Goal: Task Accomplishment & Management: Manage account settings

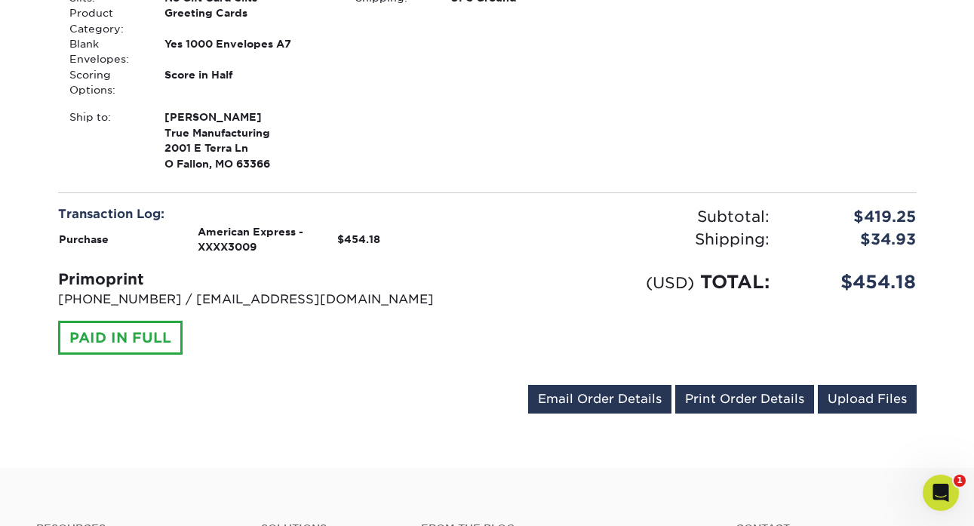
scroll to position [528, 0]
click at [580, 392] on link "Email Order Details" at bounding box center [599, 399] width 143 height 29
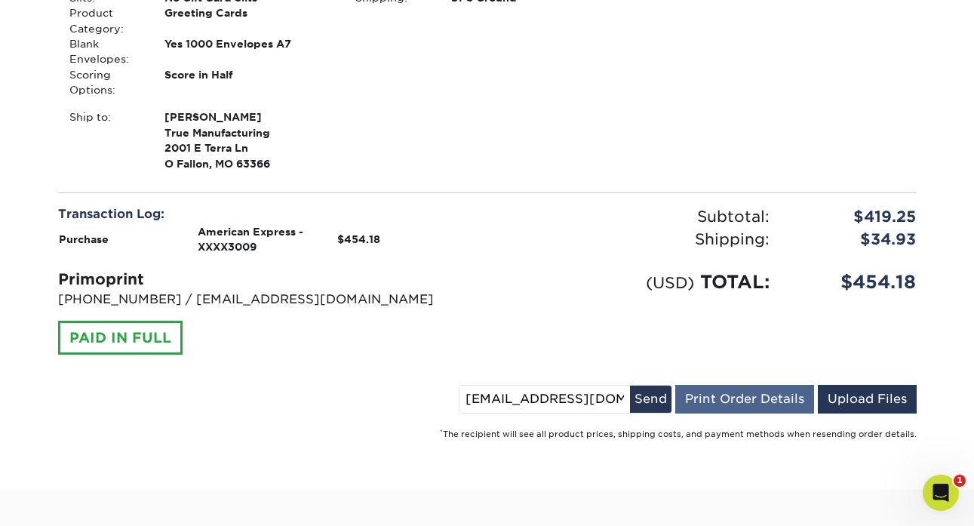
click at [782, 396] on link "Print Order Details" at bounding box center [745, 399] width 139 height 29
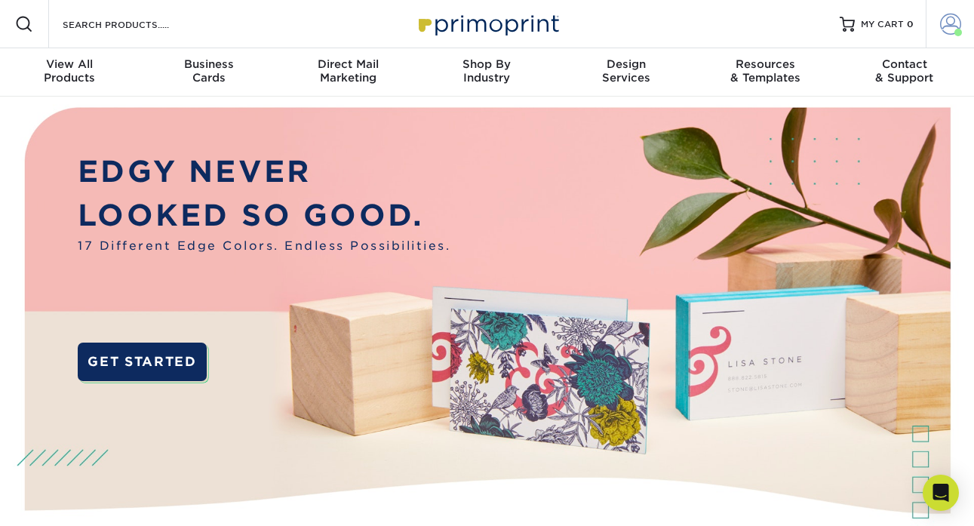
click at [950, 26] on span at bounding box center [950, 24] width 21 height 21
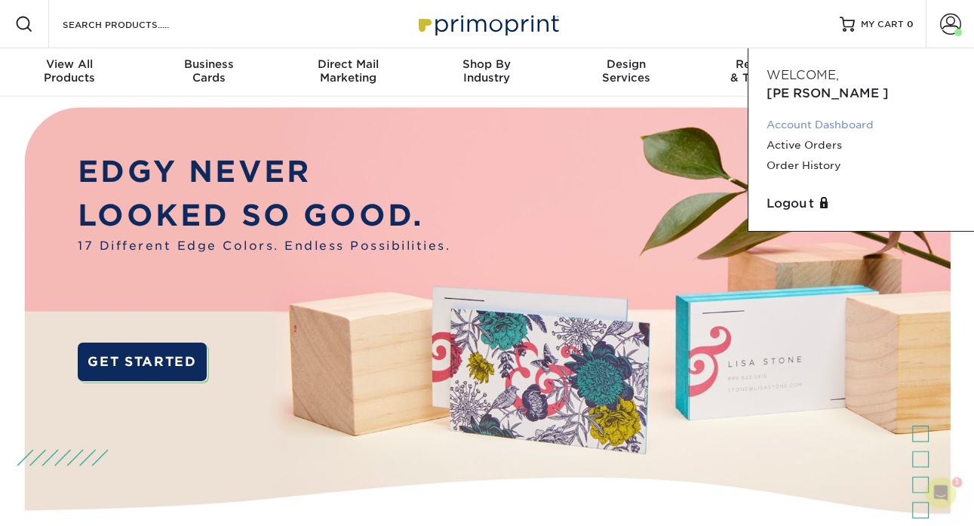
click at [825, 115] on link "Account Dashboard" at bounding box center [861, 125] width 189 height 20
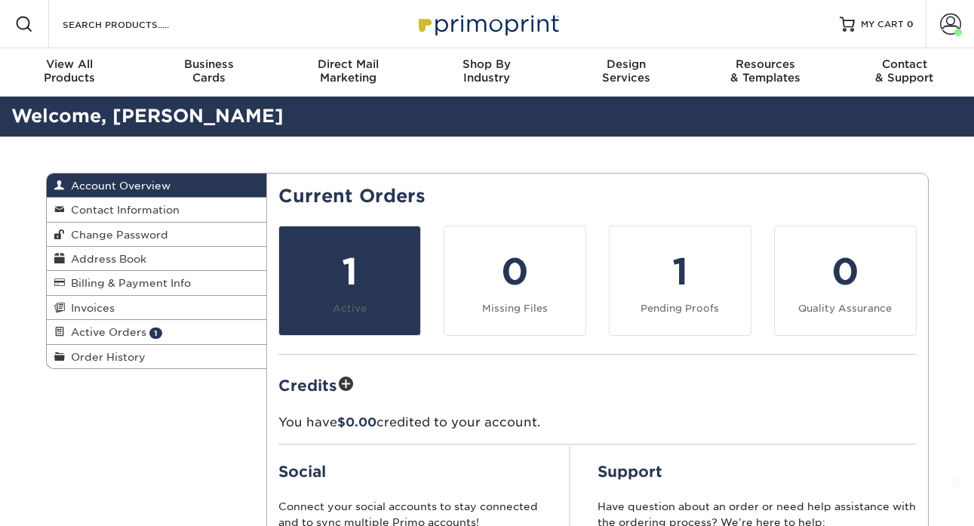
click at [334, 300] on link "1 Active" at bounding box center [350, 281] width 143 height 110
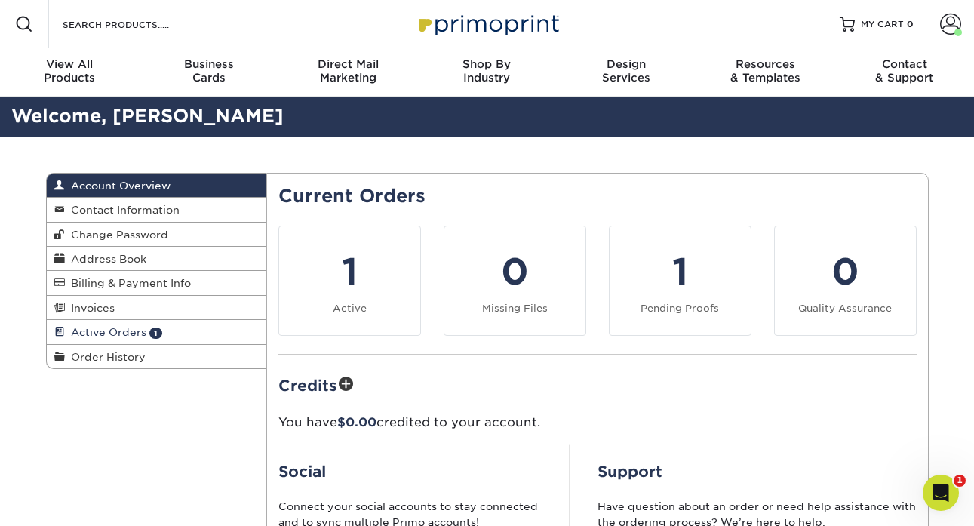
click at [131, 331] on span "Active Orders" at bounding box center [106, 332] width 82 height 12
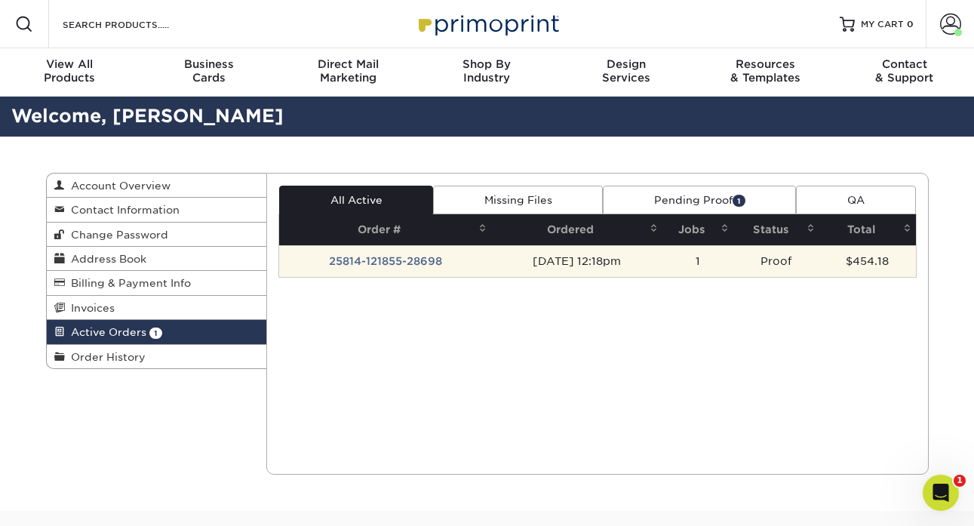
click at [396, 255] on td "25814-121855-28698" at bounding box center [385, 261] width 212 height 32
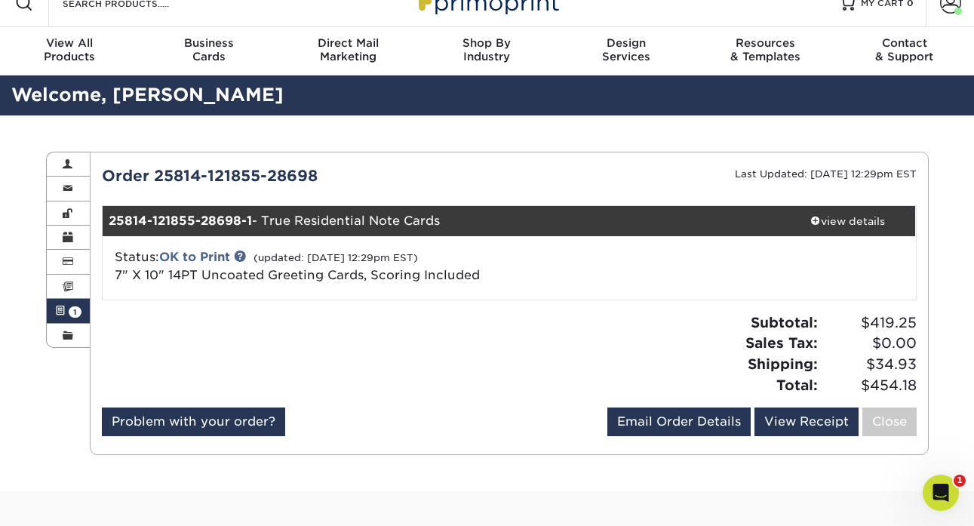
scroll to position [26, 0]
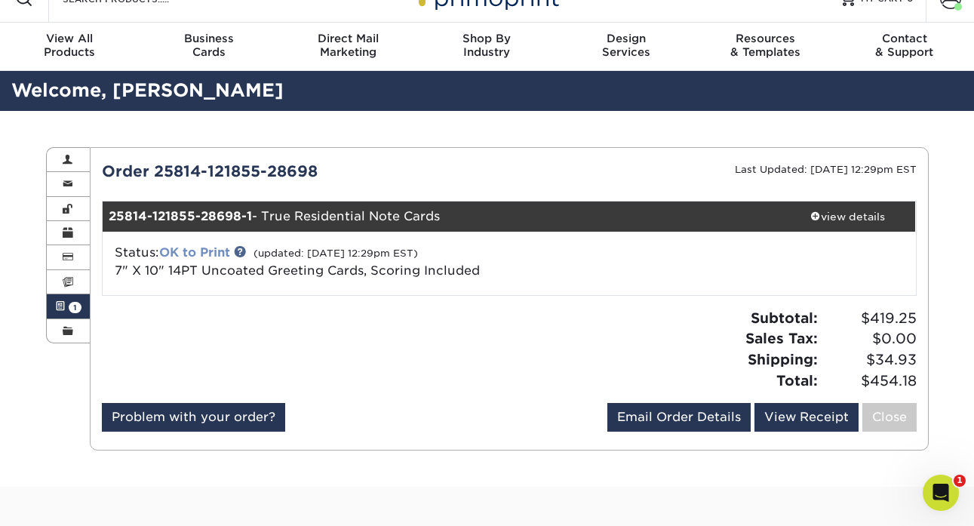
click at [216, 248] on link "OK to Print" at bounding box center [194, 252] width 71 height 14
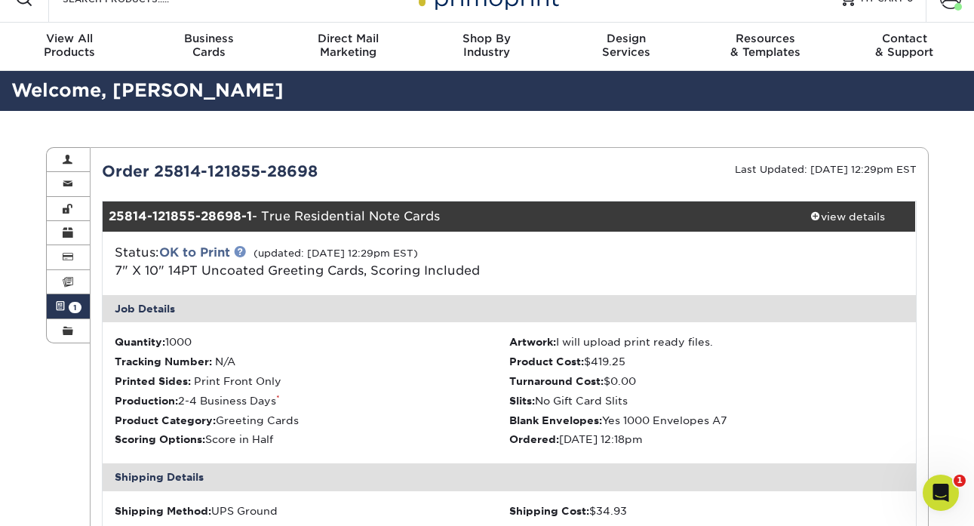
click at [244, 248] on link at bounding box center [240, 251] width 12 height 12
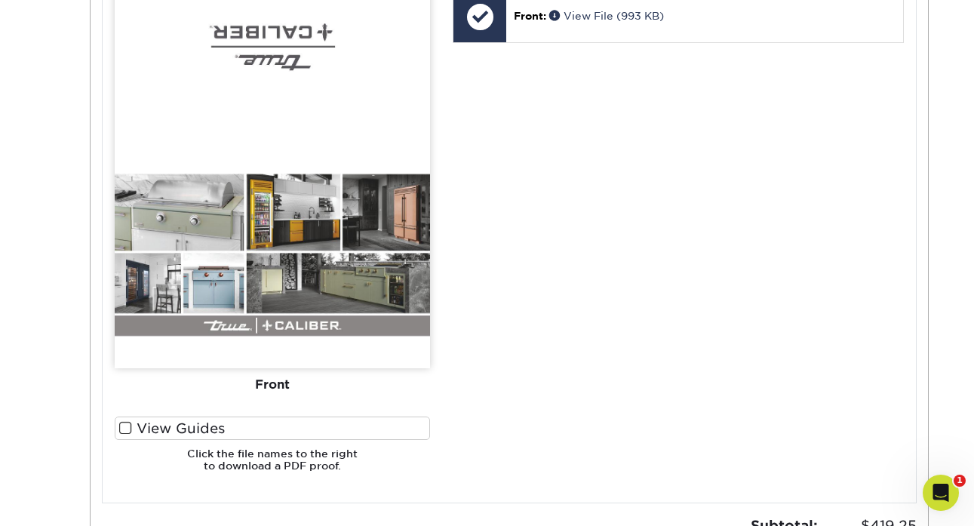
scroll to position [553, 0]
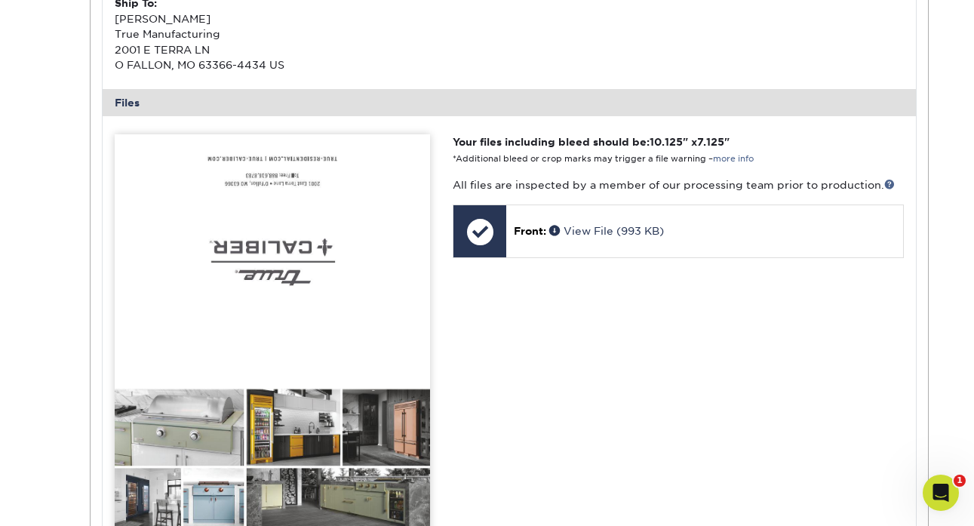
click at [883, 177] on p "All files are inspected by a member of our processing team prior to production." at bounding box center [678, 184] width 451 height 15
click at [887, 179] on link at bounding box center [890, 184] width 11 height 11
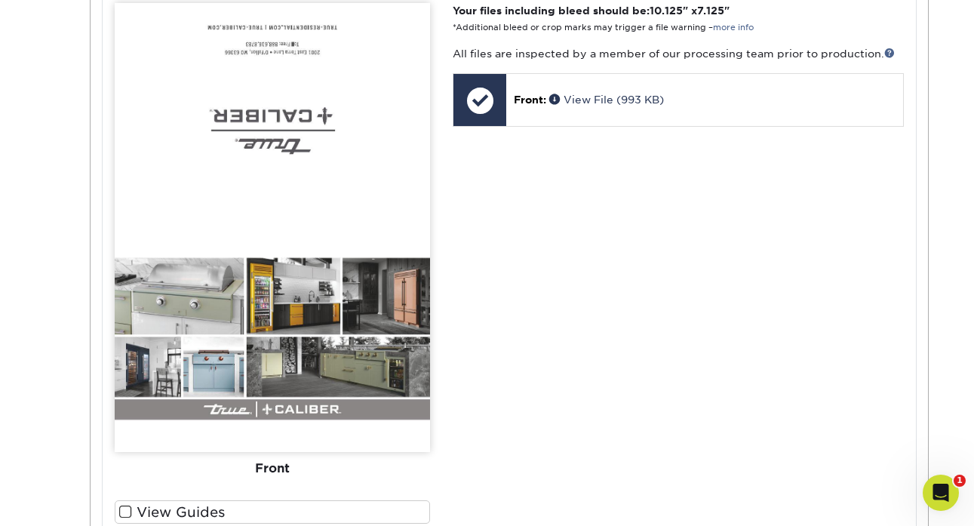
scroll to position [703, 0]
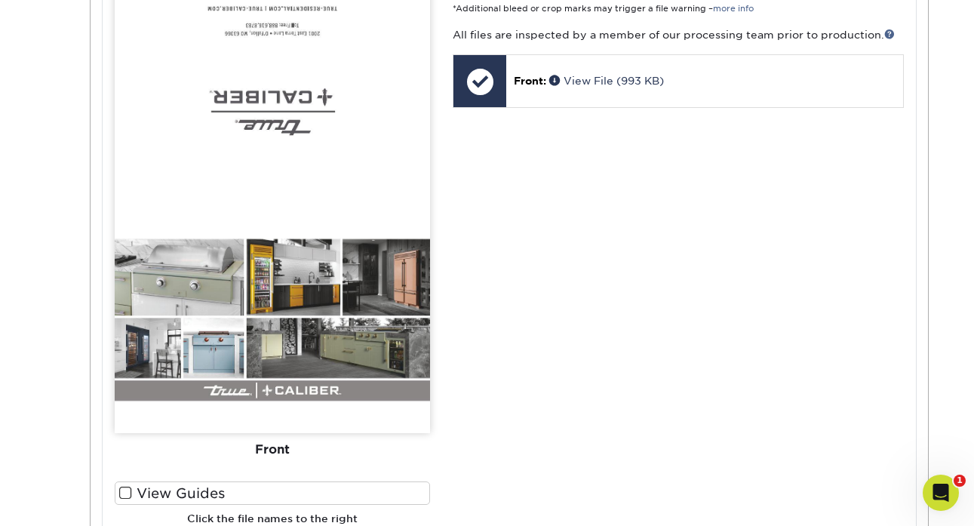
click at [275, 382] on img at bounding box center [272, 208] width 315 height 449
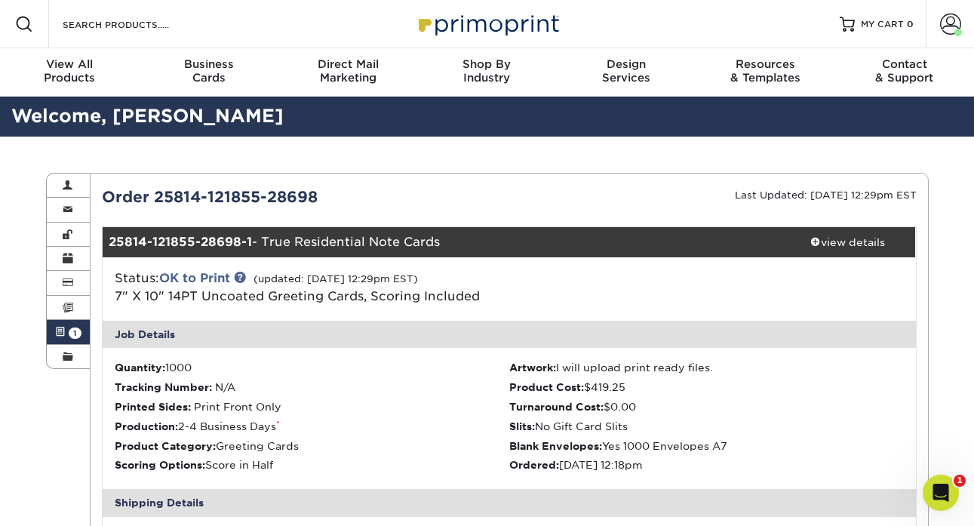
scroll to position [0, 0]
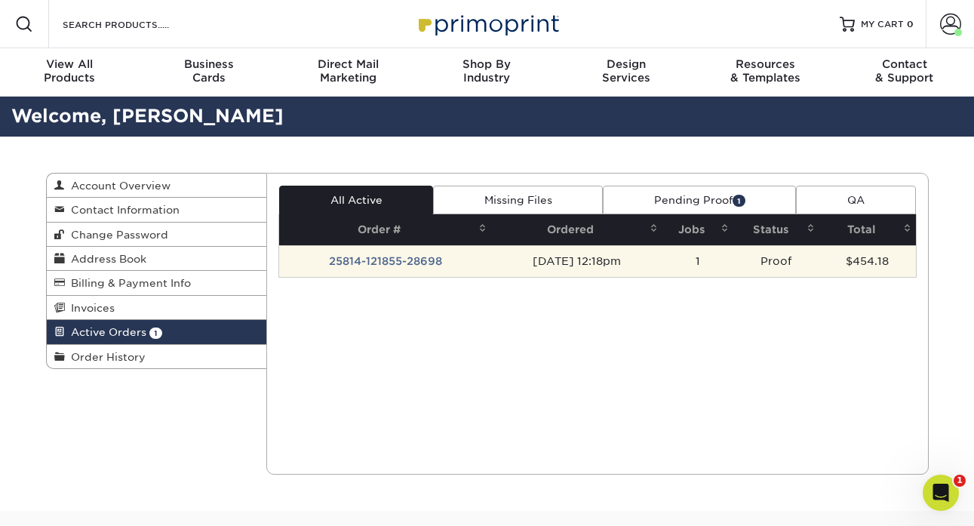
click at [417, 261] on td "25814-121855-28698" at bounding box center [385, 261] width 212 height 32
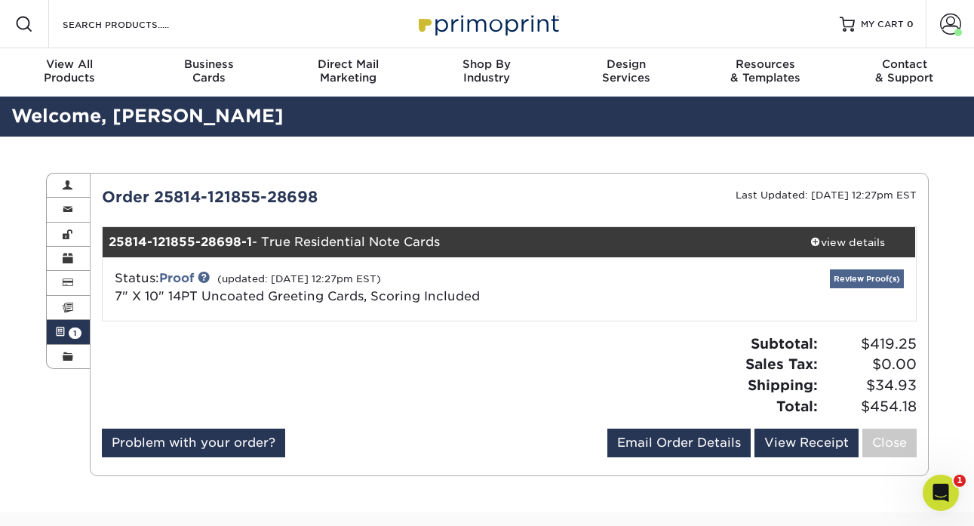
click at [888, 272] on link "Review Proof(s)" at bounding box center [867, 278] width 74 height 19
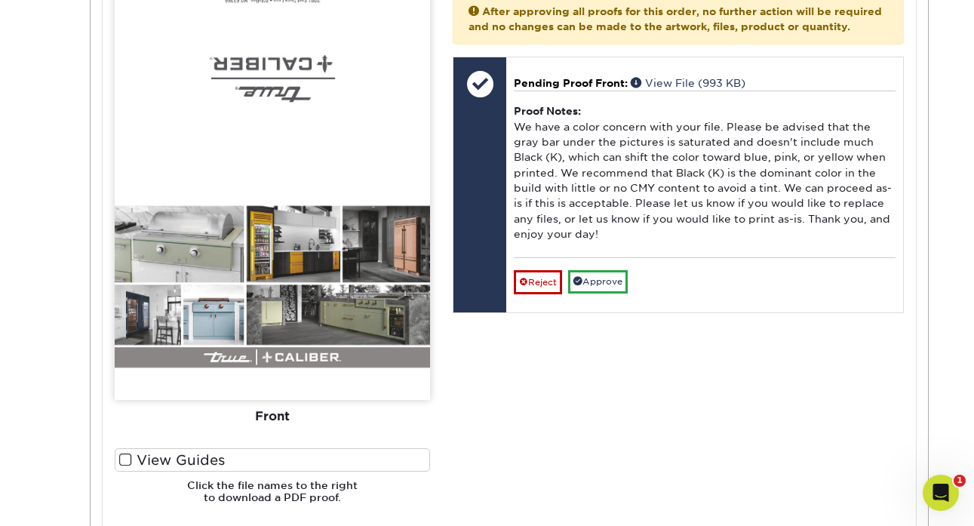
scroll to position [737, 0]
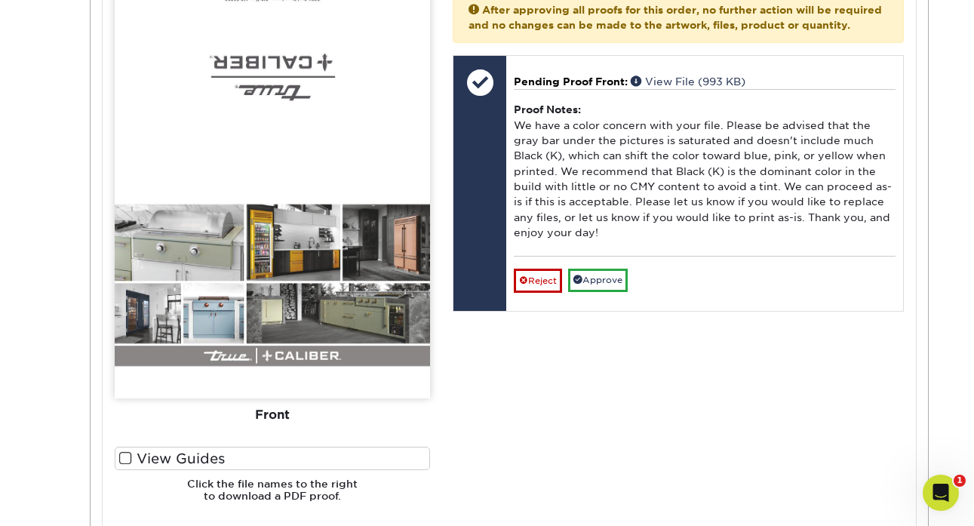
click at [122, 451] on span at bounding box center [125, 458] width 13 height 14
click at [0, 0] on input "View Guides" at bounding box center [0, 0] width 0 height 0
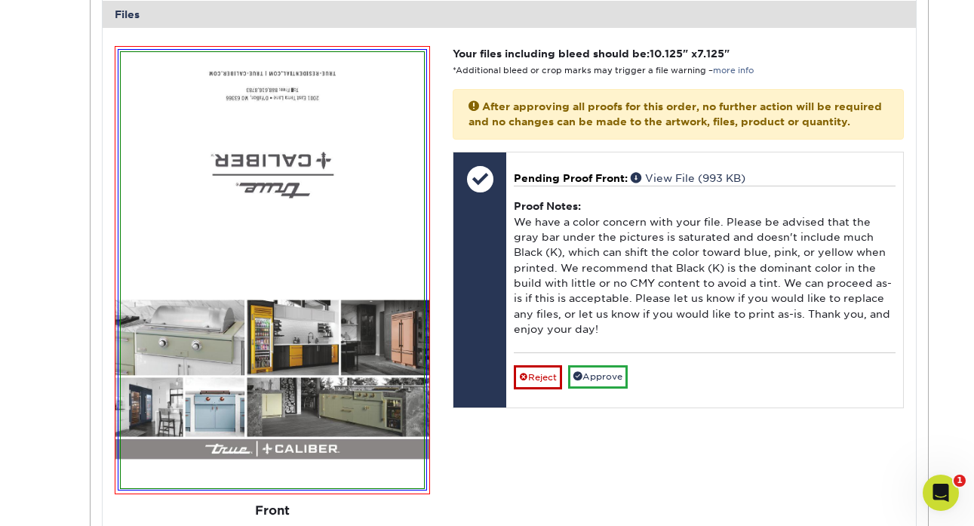
scroll to position [640, 0]
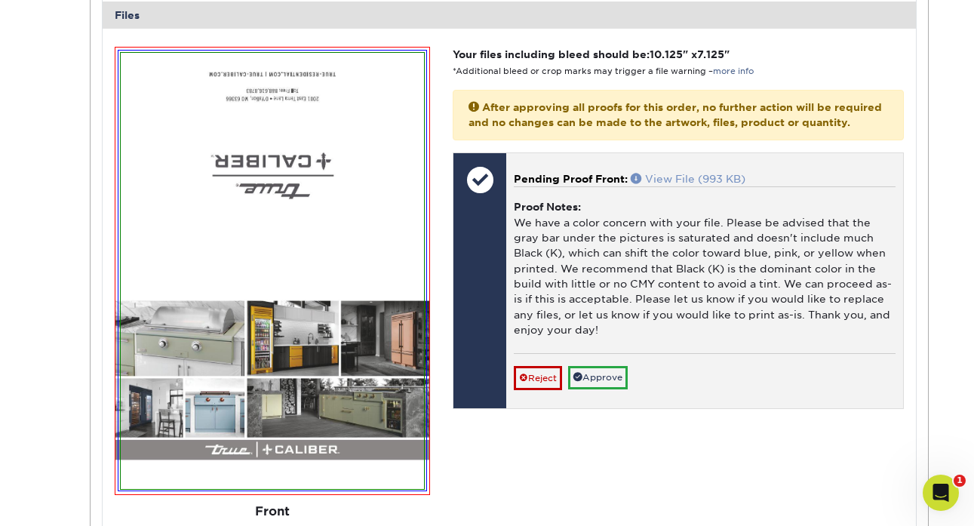
click at [736, 173] on link "View File (993 KB)" at bounding box center [688, 179] width 115 height 12
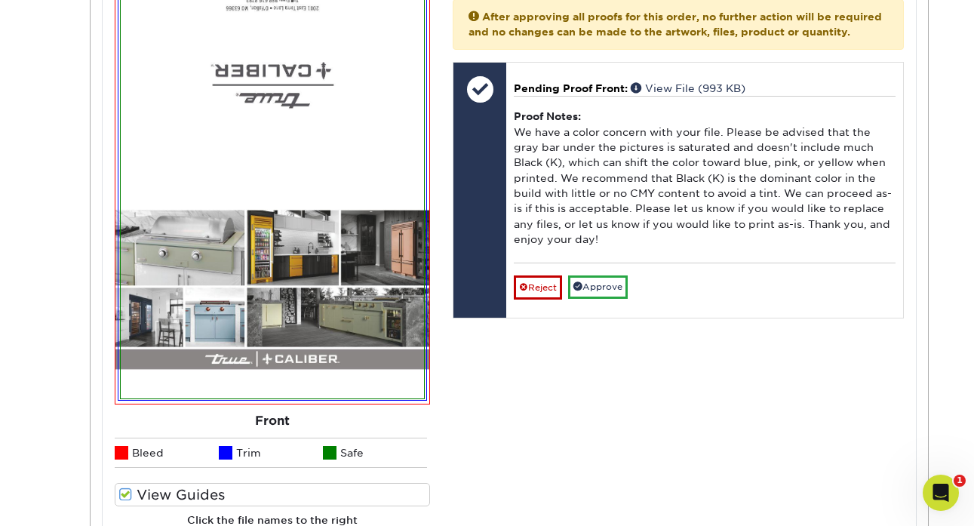
scroll to position [699, 0]
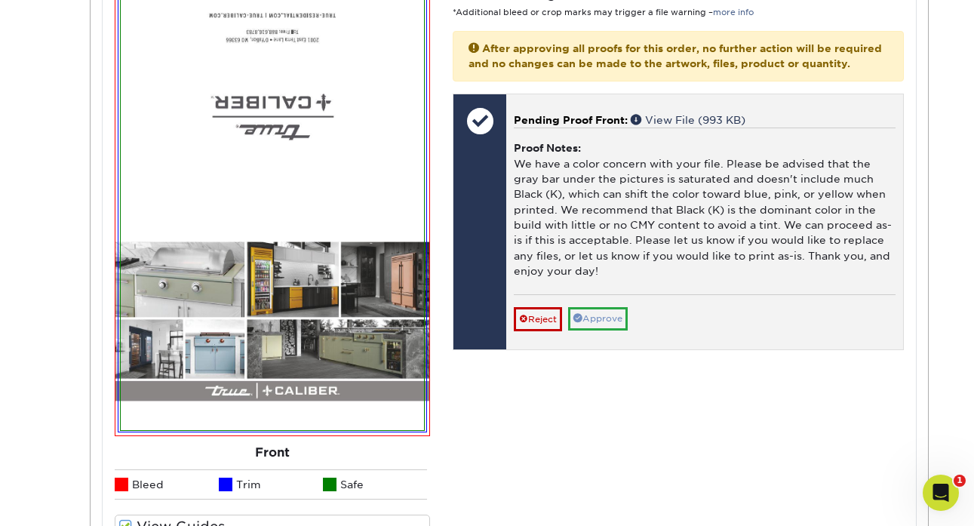
click at [614, 309] on link "Approve" at bounding box center [598, 318] width 60 height 23
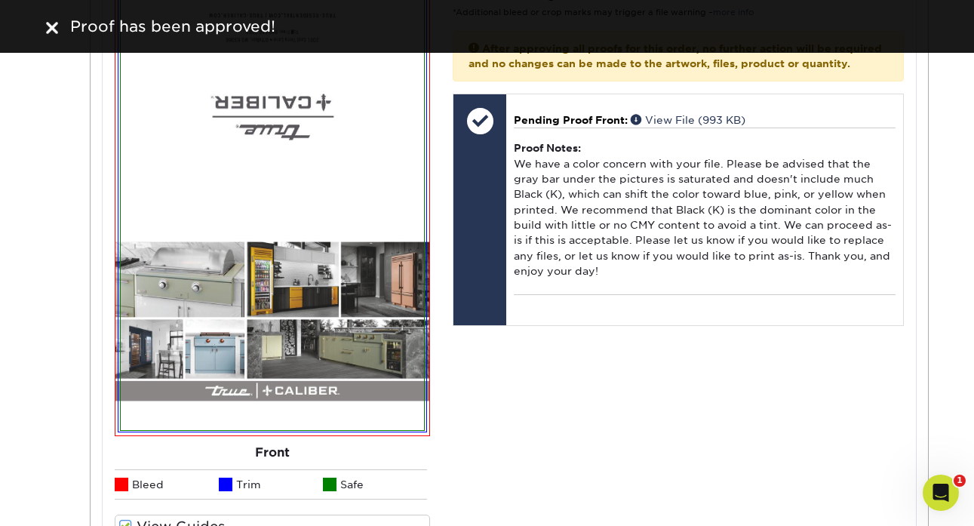
click at [506, 378] on div "Your files including bleed should be: 10.125 " x 7.125 " *Additional bleed or c…" at bounding box center [678, 285] width 473 height 595
click at [512, 360] on div "Your files including bleed should be: 10.125 " x 7.125 " *Additional bleed or c…" at bounding box center [678, 285] width 473 height 595
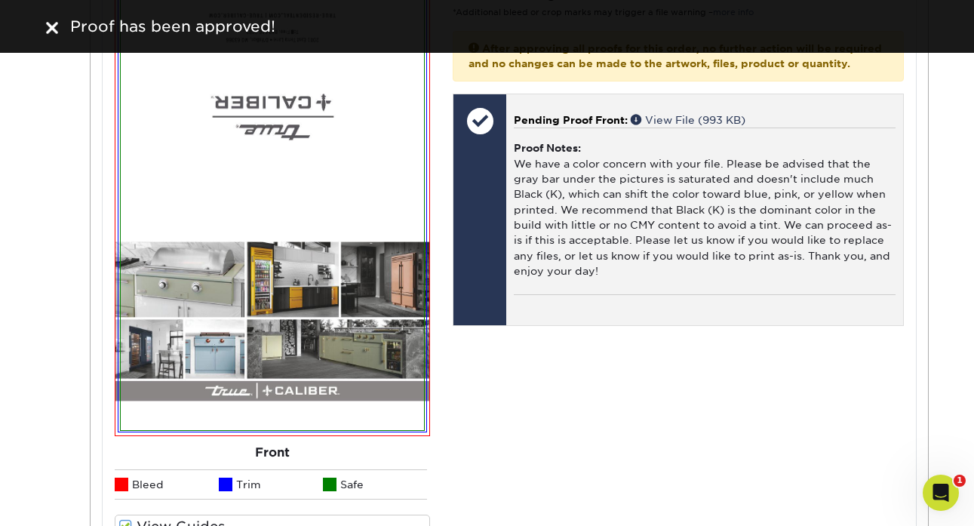
click at [534, 300] on div "Pending Proof Front: View File (993 KB) Proof Notes: We have a color concern wi…" at bounding box center [704, 209] width 396 height 231
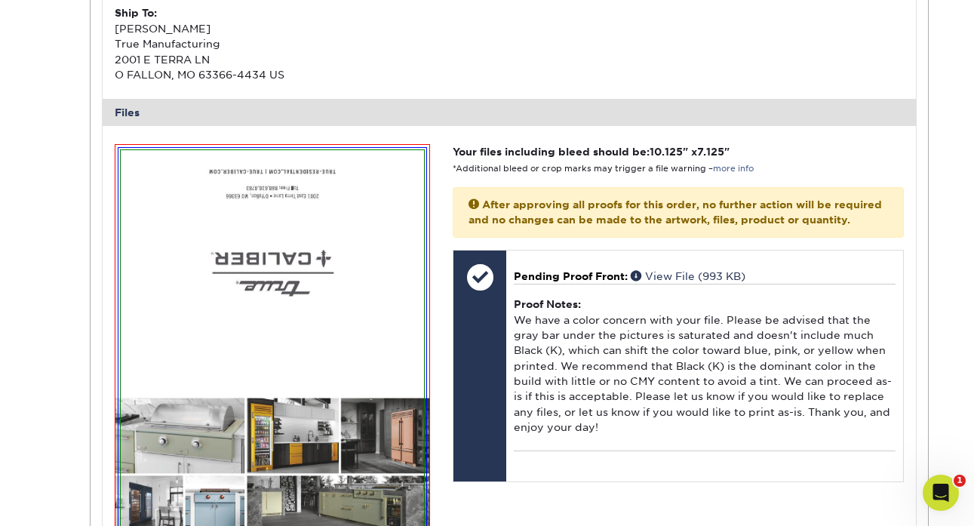
click at [576, 224] on p "After approving all proofs for this order, no further action will be required a…" at bounding box center [678, 212] width 451 height 51
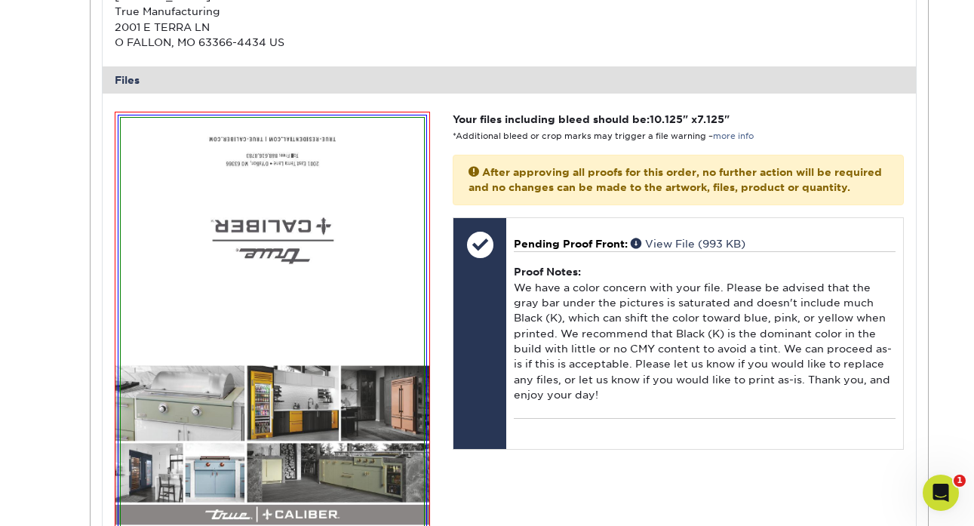
scroll to position [528, 0]
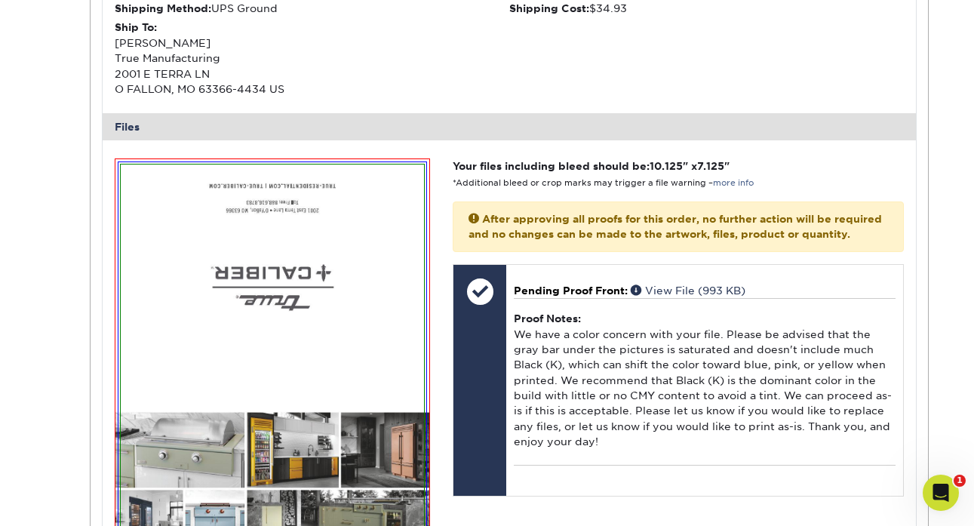
click at [597, 491] on div "Your files including bleed should be: 10.125 " x 7.125 " *Additional bleed or c…" at bounding box center [678, 456] width 473 height 595
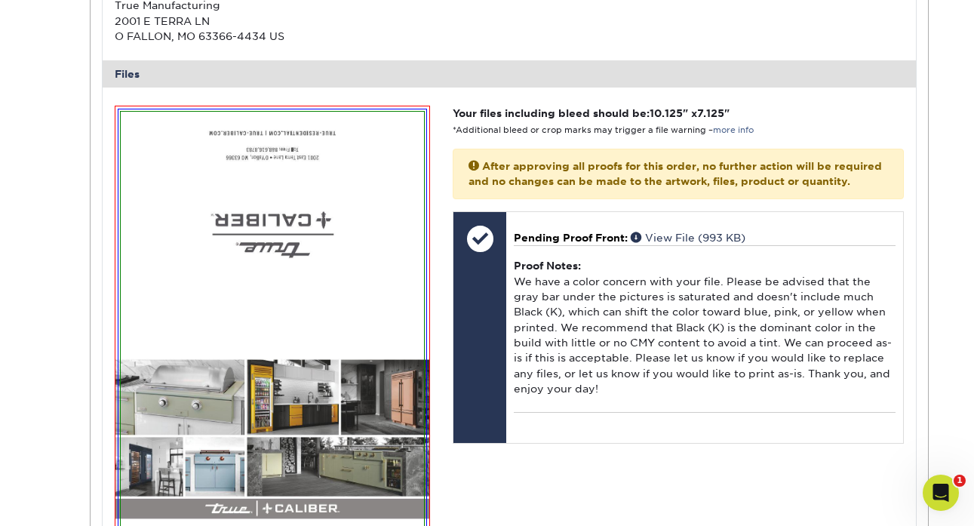
scroll to position [583, 0]
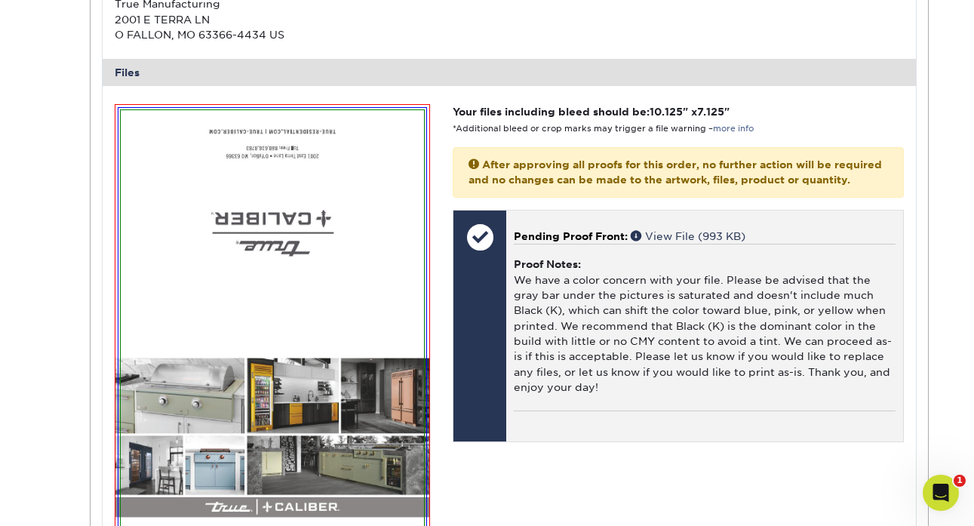
click at [614, 366] on div "Proof Notes: We have a color concern with your file. Please be advised that the…" at bounding box center [704, 327] width 381 height 167
click at [605, 411] on div "Reject Saving... Cancel Save We will contact you via email shortly. If you need…" at bounding box center [704, 417] width 381 height 13
click at [665, 230] on link "View File (993 KB)" at bounding box center [688, 236] width 115 height 12
